Goal: Task Accomplishment & Management: Use online tool/utility

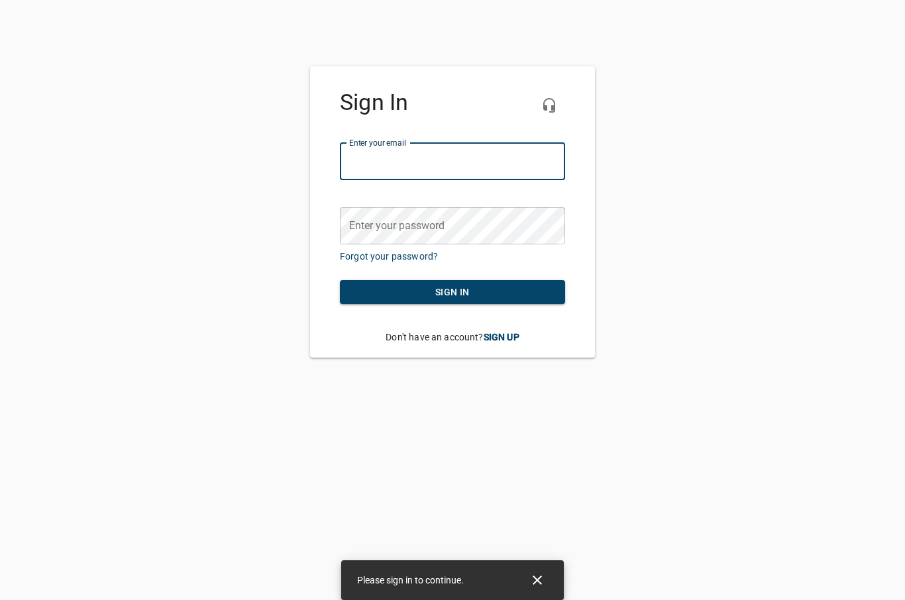
type input "[EMAIL_ADDRESS][DOMAIN_NAME]"
click at [452, 291] on button "Sign in" at bounding box center [452, 292] width 225 height 25
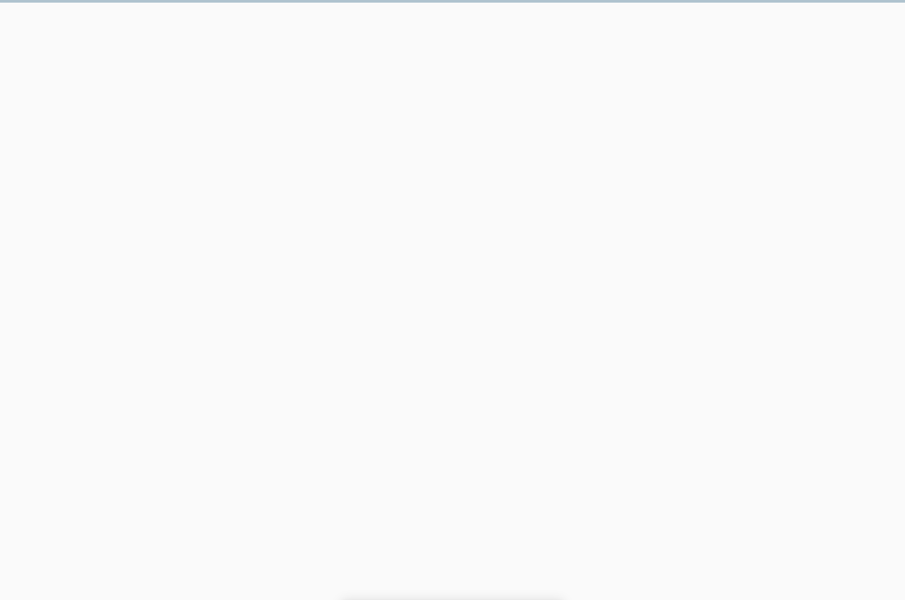
click at [524, 28] on html "Please sign in to continue." at bounding box center [452, 14] width 905 height 28
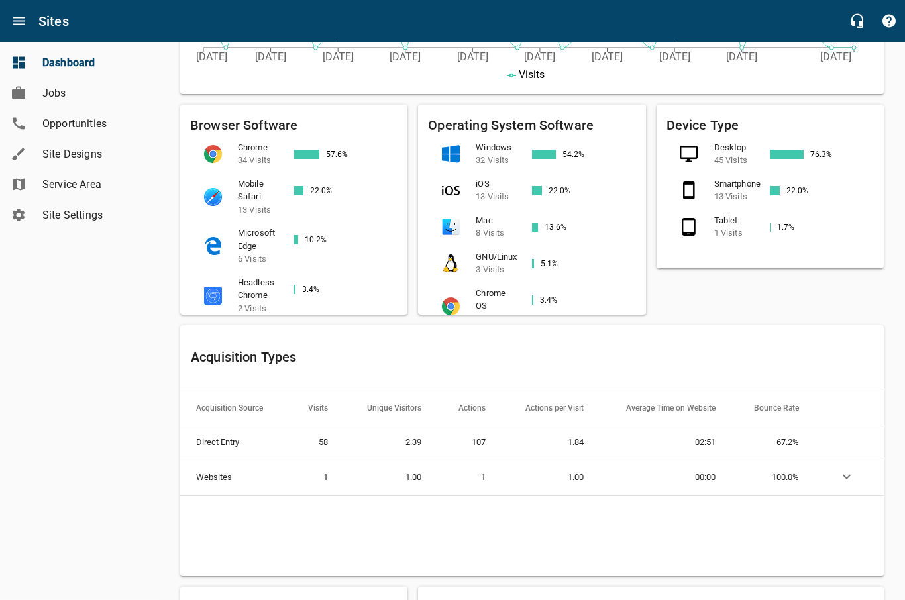
scroll to position [501, 0]
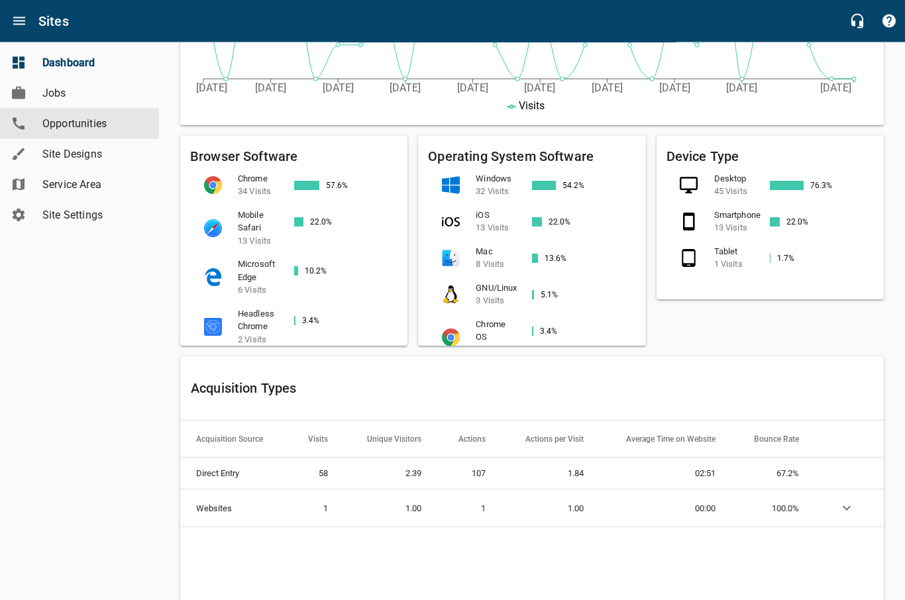
click at [46, 125] on span "Opportunities" at bounding box center [92, 124] width 101 height 16
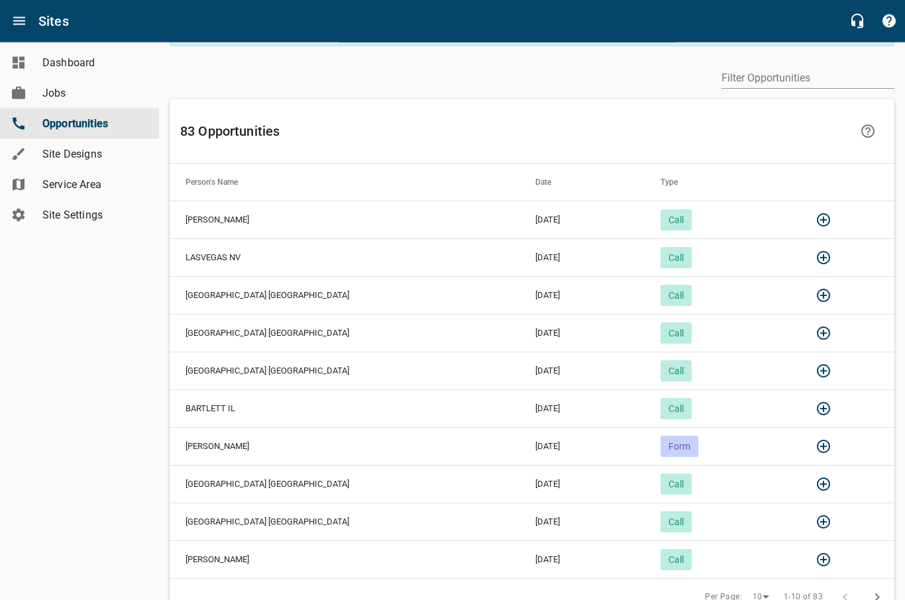
scroll to position [47, 0]
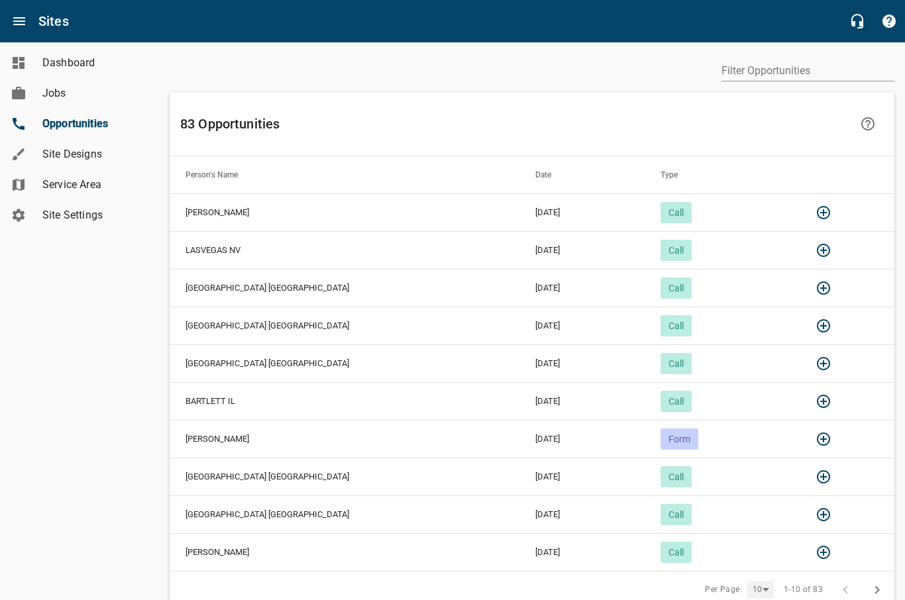
click at [761, 594] on div "10" at bounding box center [760, 590] width 26 height 18
click at [764, 592] on li "25" at bounding box center [764, 584] width 33 height 30
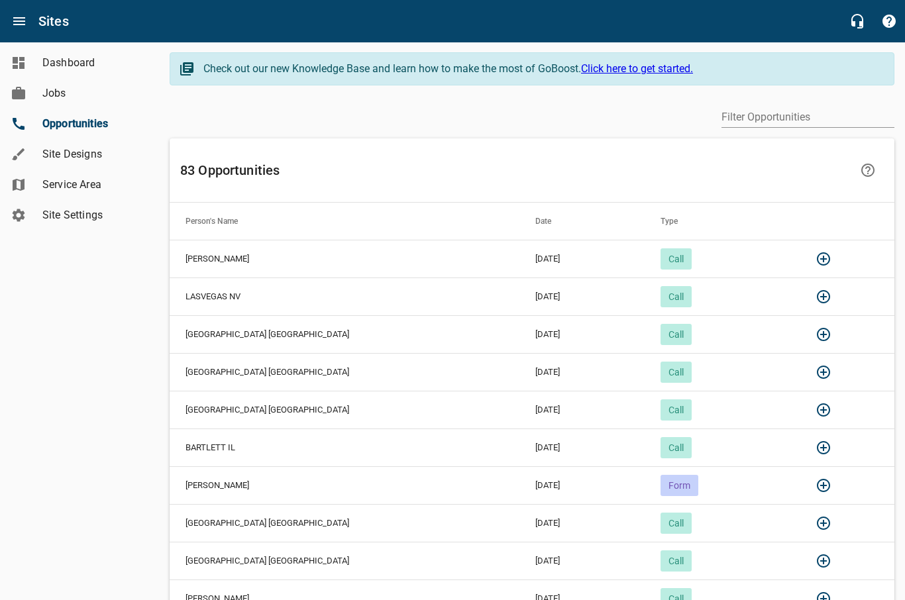
scroll to position [0, 0]
click at [817, 256] on icon "button" at bounding box center [823, 259] width 13 height 13
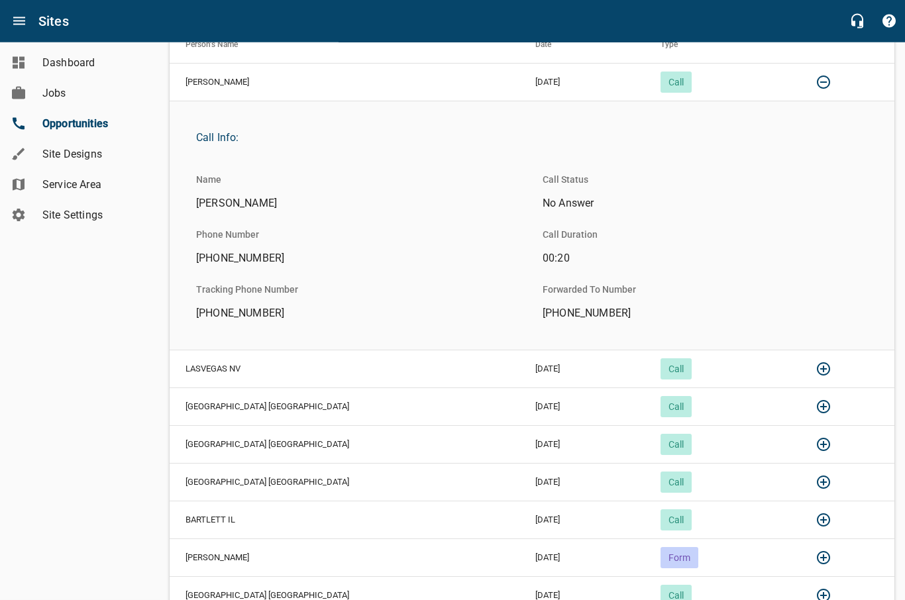
scroll to position [180, 0]
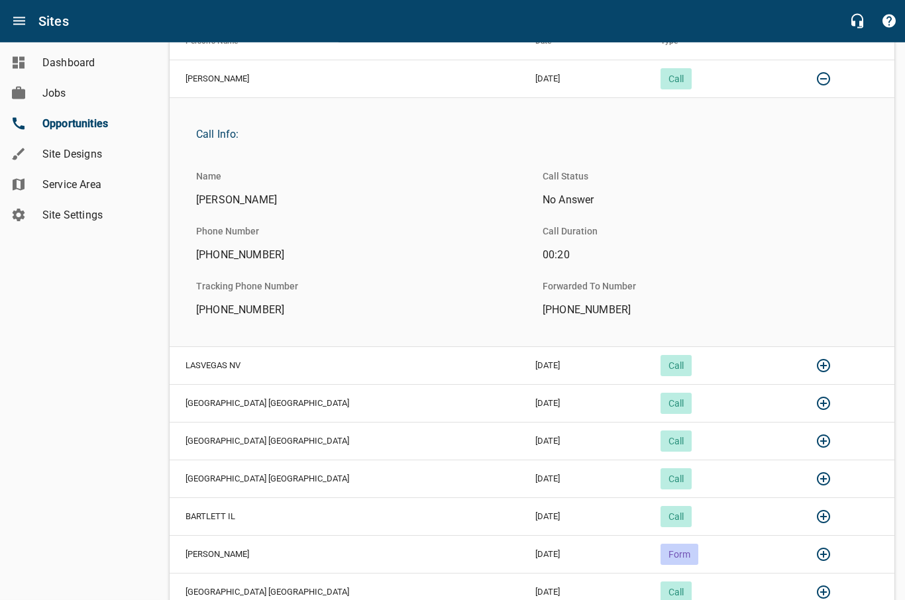
click at [815, 371] on icon "button" at bounding box center [823, 366] width 16 height 16
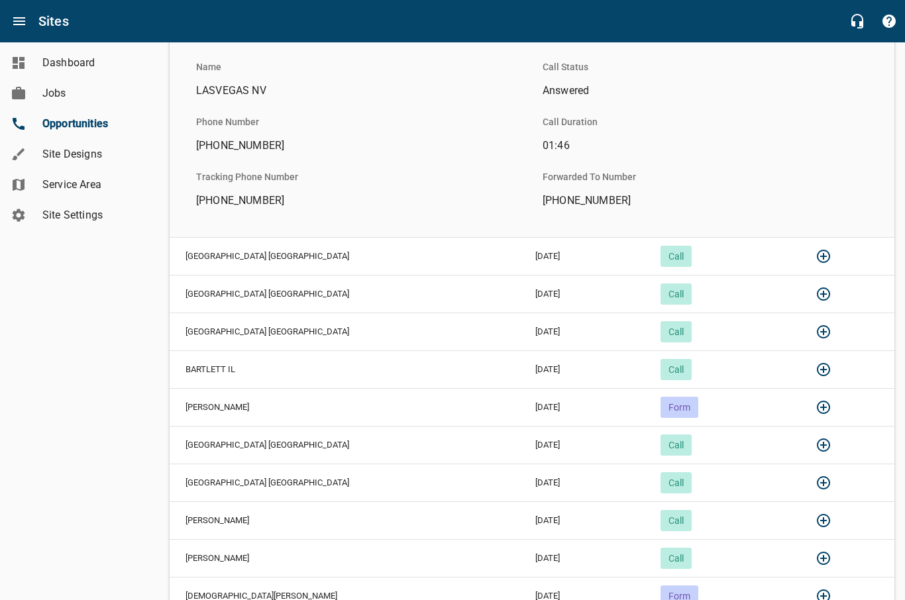
scroll to position [643, 0]
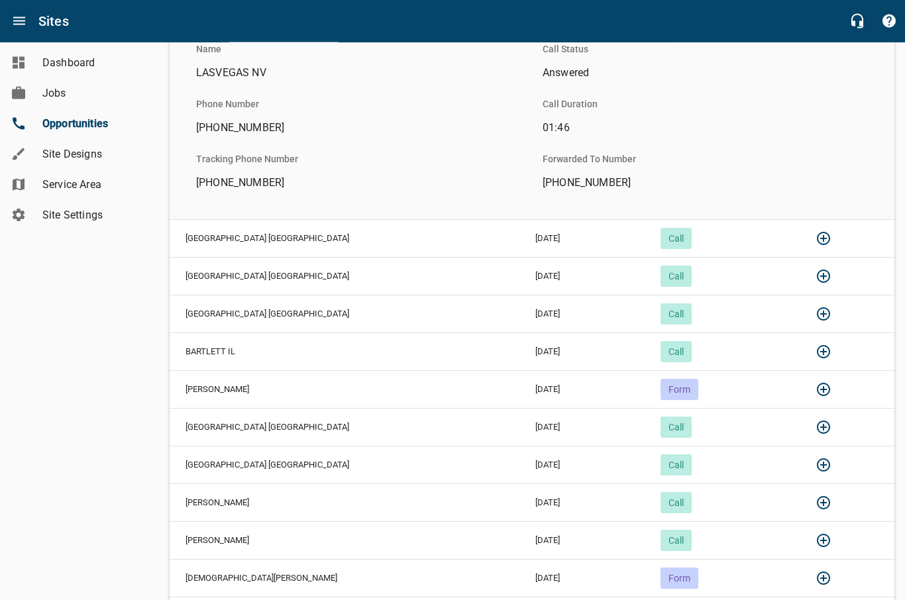
click at [815, 240] on icon "button" at bounding box center [823, 239] width 16 height 16
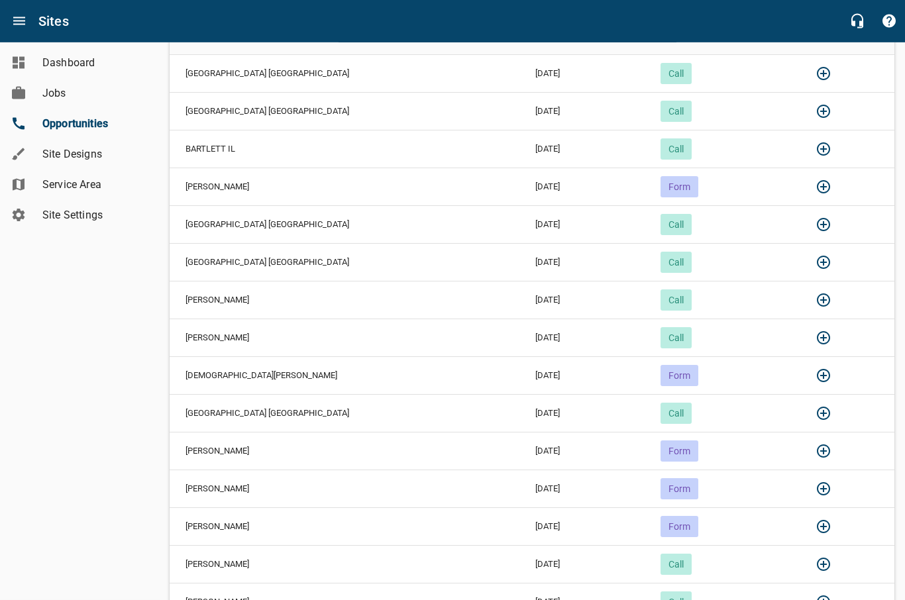
scroll to position [1152, 0]
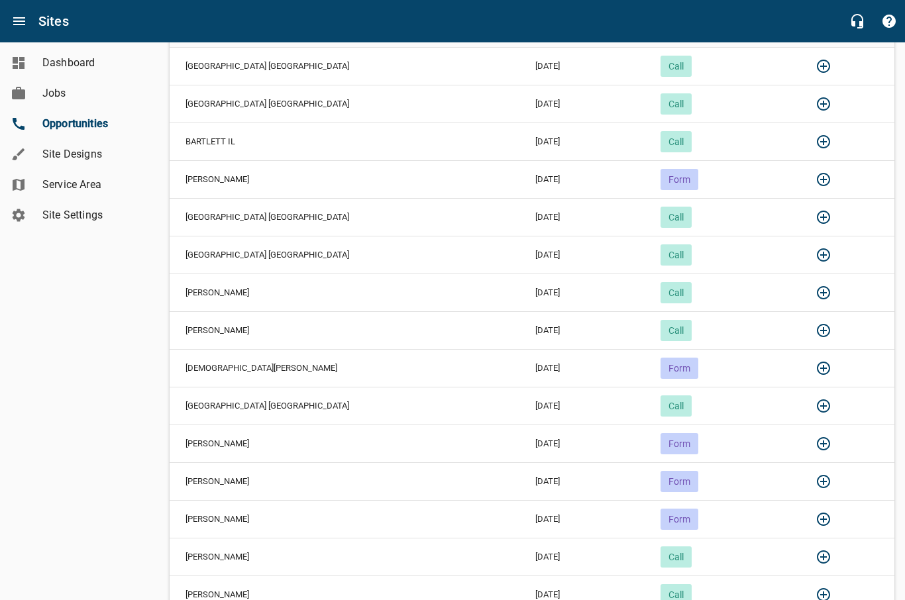
click at [815, 333] on icon "button" at bounding box center [823, 331] width 16 height 16
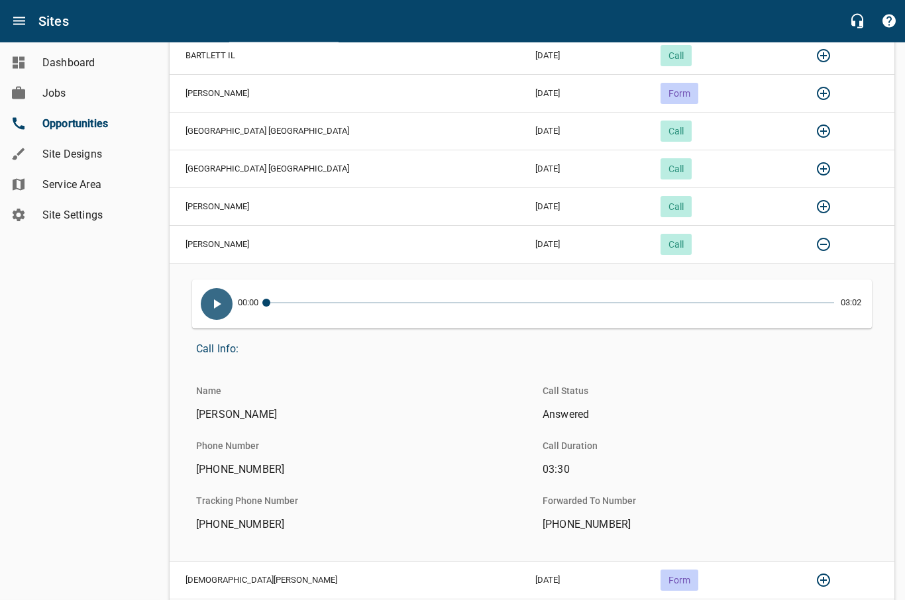
scroll to position [1238, 0]
click at [16, 21] on icon "Open drawer" at bounding box center [19, 21] width 12 height 8
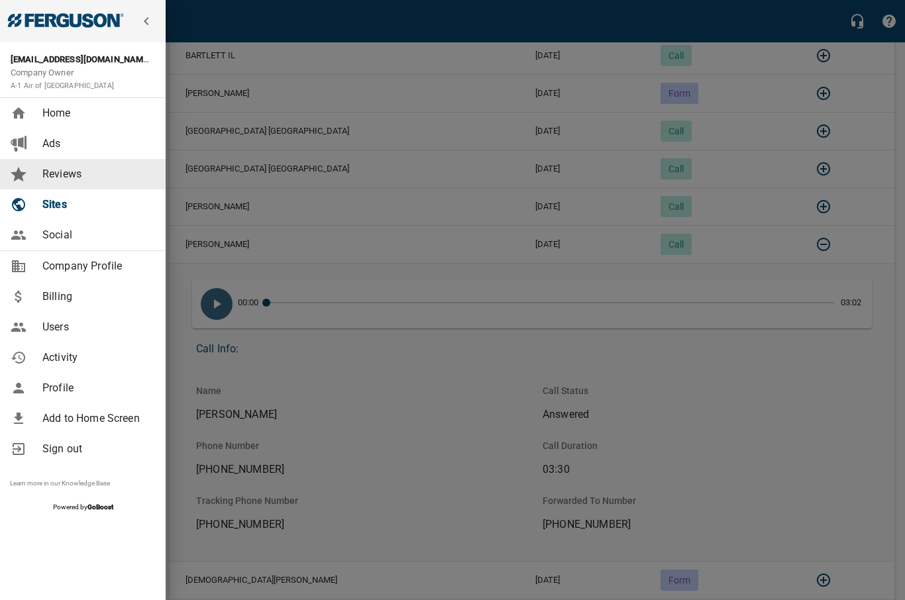
click at [53, 177] on span "Reviews" at bounding box center [95, 174] width 107 height 16
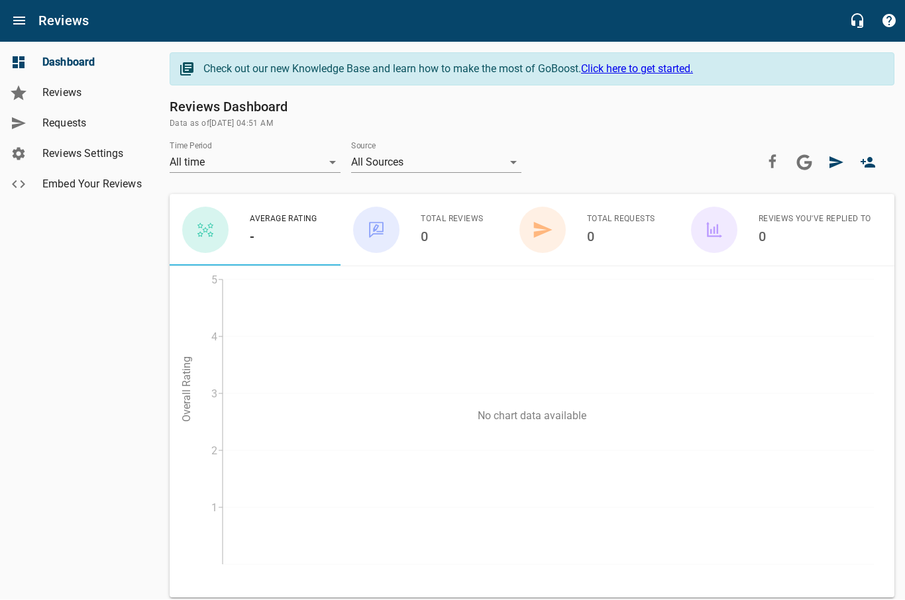
scroll to position [1, 0]
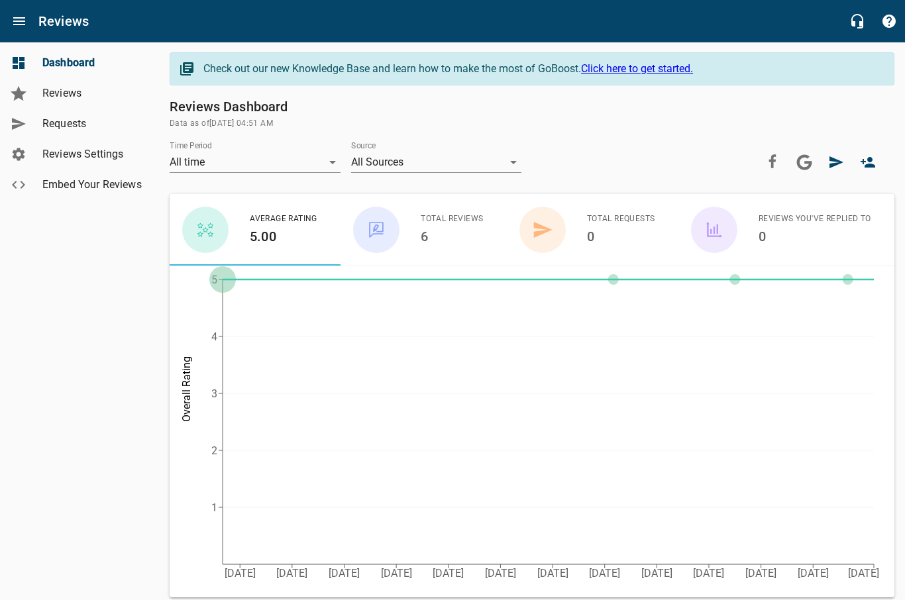
click at [458, 231] on h6 "6" at bounding box center [452, 236] width 62 height 21
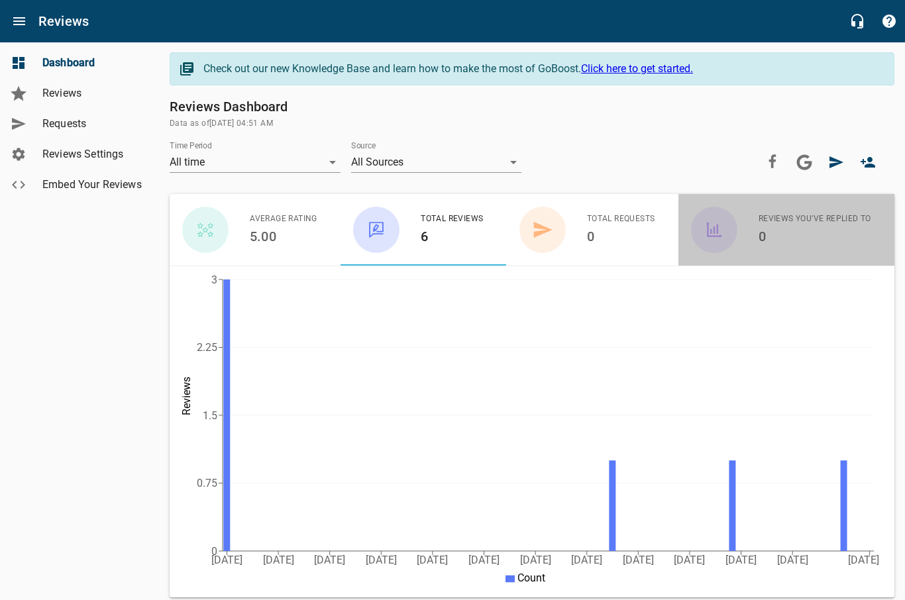
click at [785, 232] on h6 "0" at bounding box center [814, 236] width 113 height 21
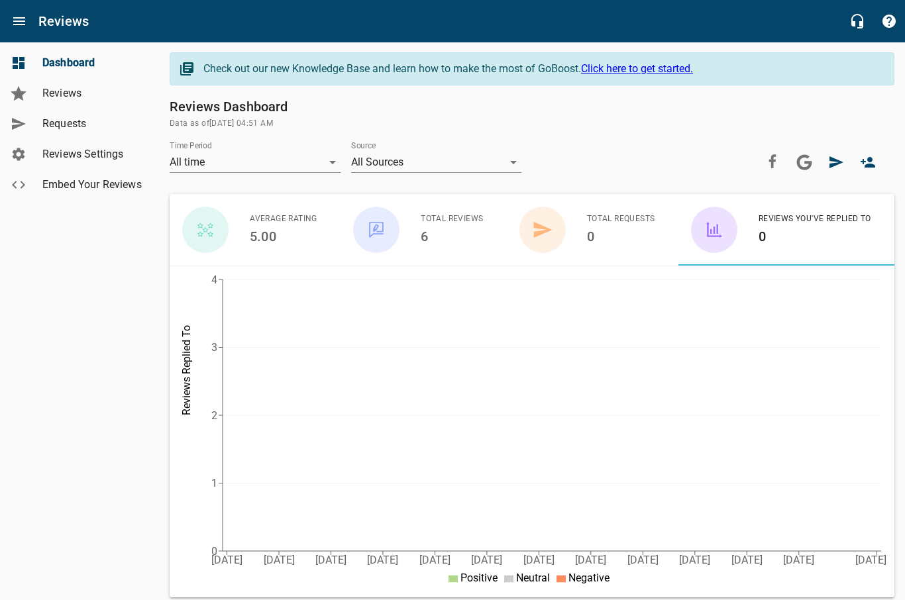
click at [721, 228] on icon "button" at bounding box center [714, 230] width 16 height 16
click at [633, 222] on span "Total Requests" at bounding box center [621, 219] width 68 height 13
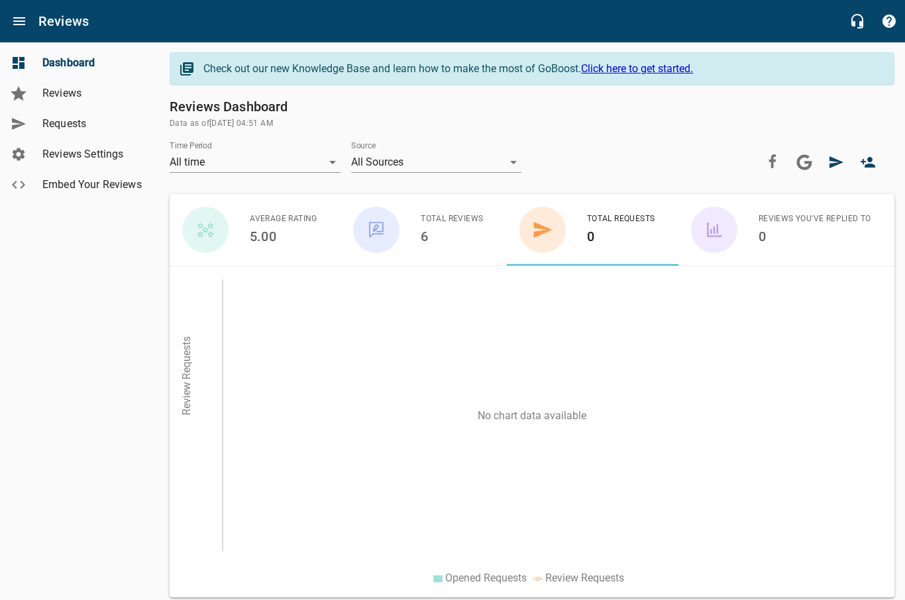
click at [19, 20] on icon "Open drawer" at bounding box center [19, 21] width 16 height 16
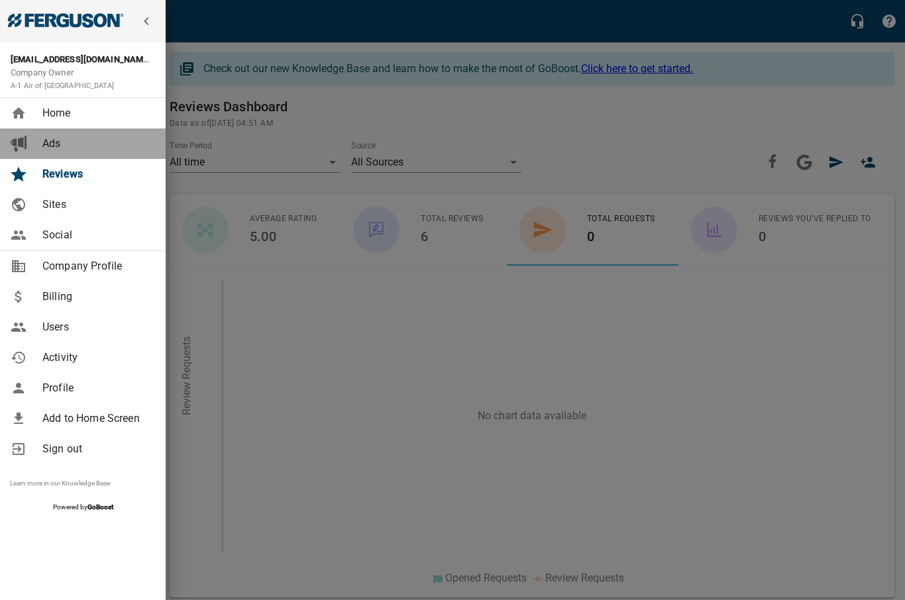
click at [38, 138] on div "Ads" at bounding box center [96, 144] width 118 height 16
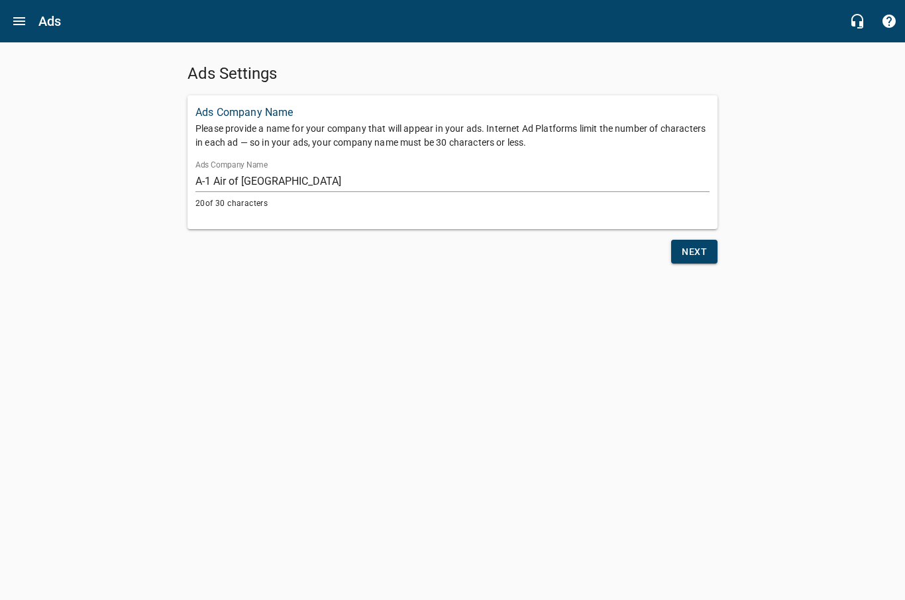
click at [682, 249] on span "Next" at bounding box center [693, 252] width 25 height 17
